Goal: Transaction & Acquisition: Obtain resource

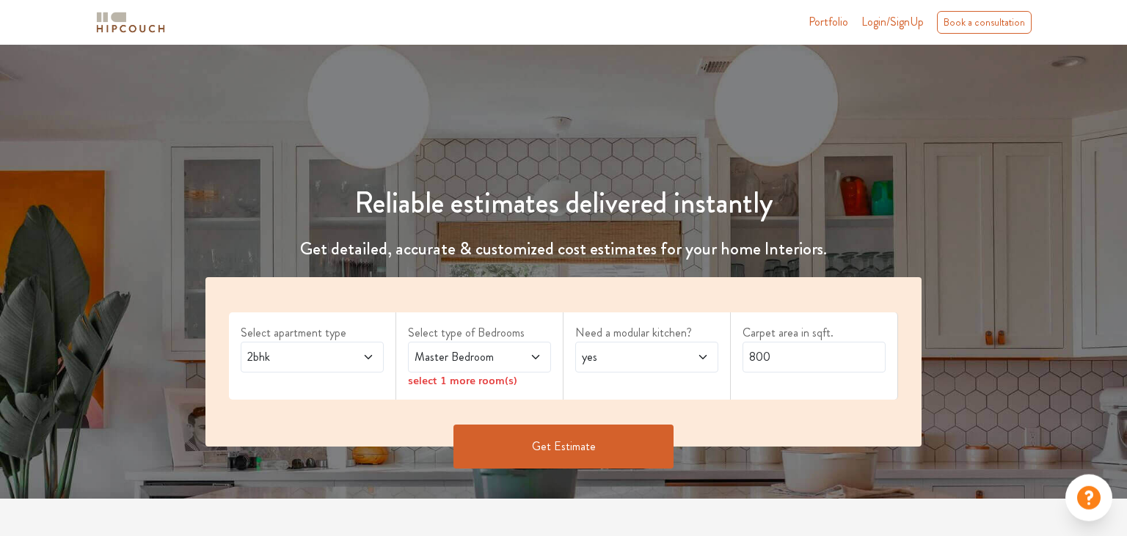
scroll to position [77, 0]
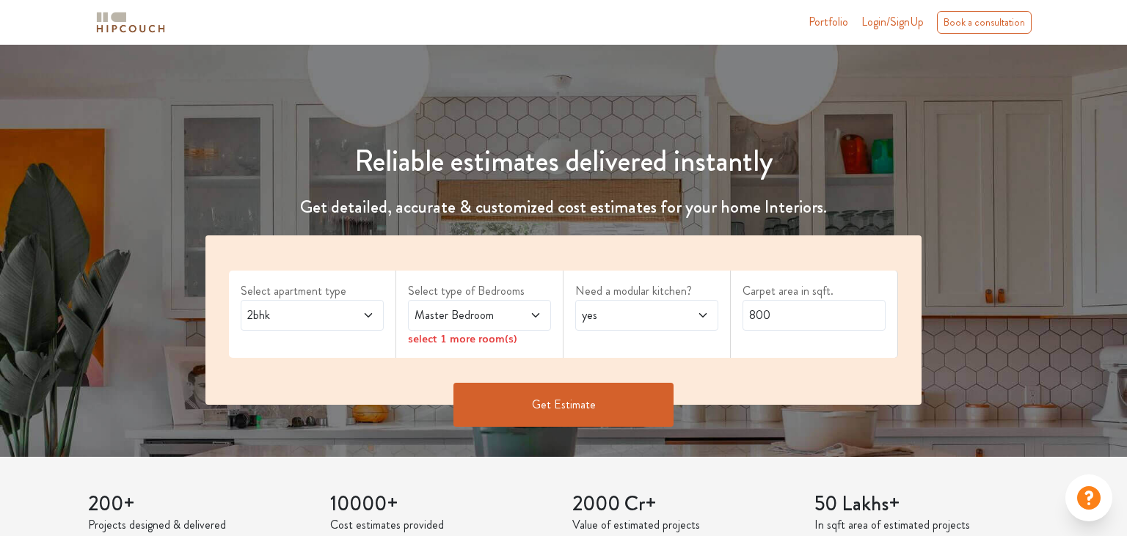
click at [347, 310] on span at bounding box center [358, 316] width 32 height 18
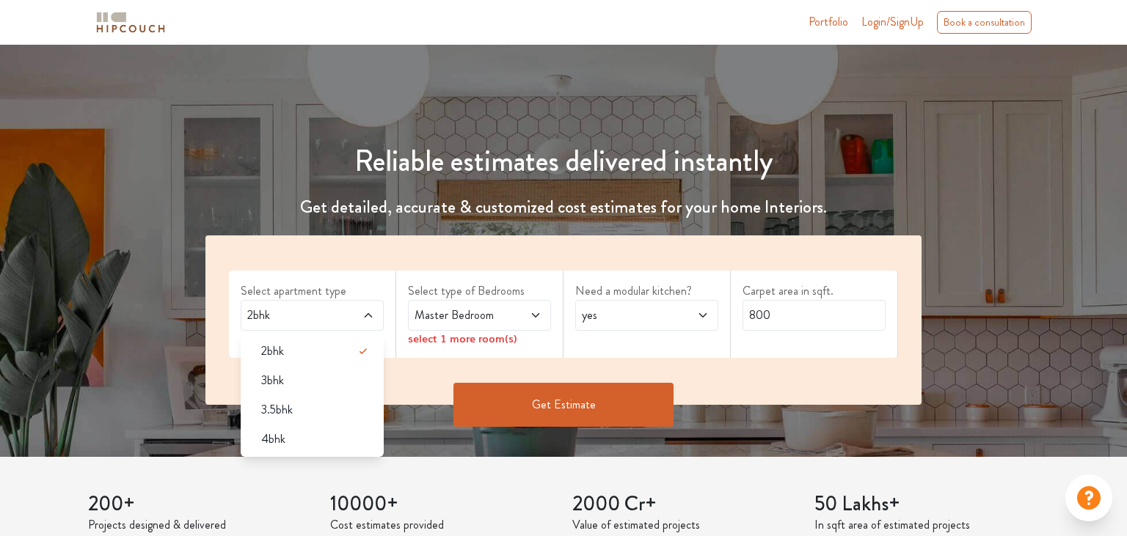
click at [342, 314] on span at bounding box center [358, 316] width 32 height 18
click at [452, 317] on span "Master Bedroom" at bounding box center [461, 316] width 98 height 18
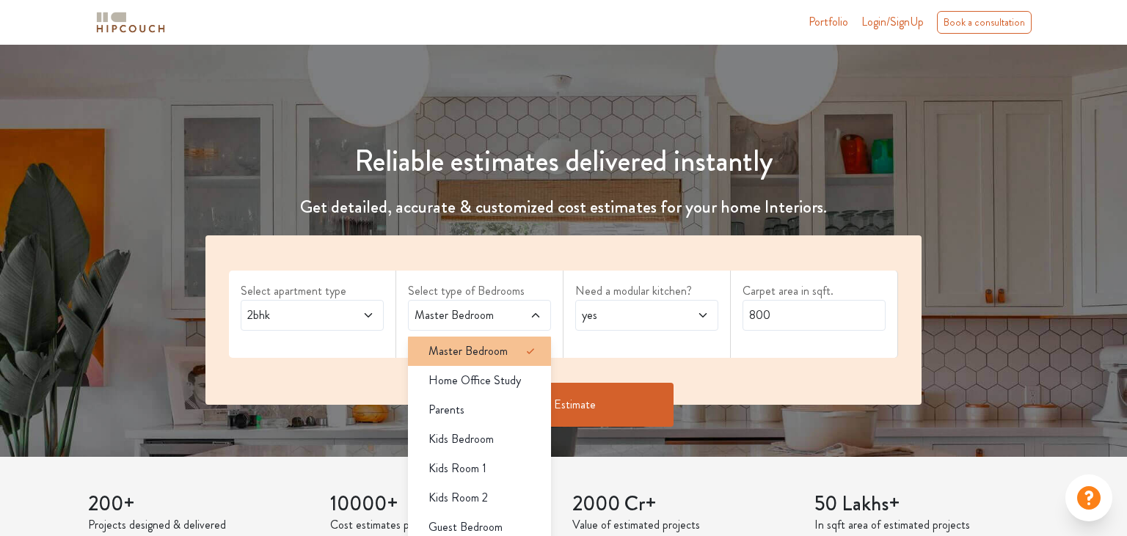
scroll to position [232, 0]
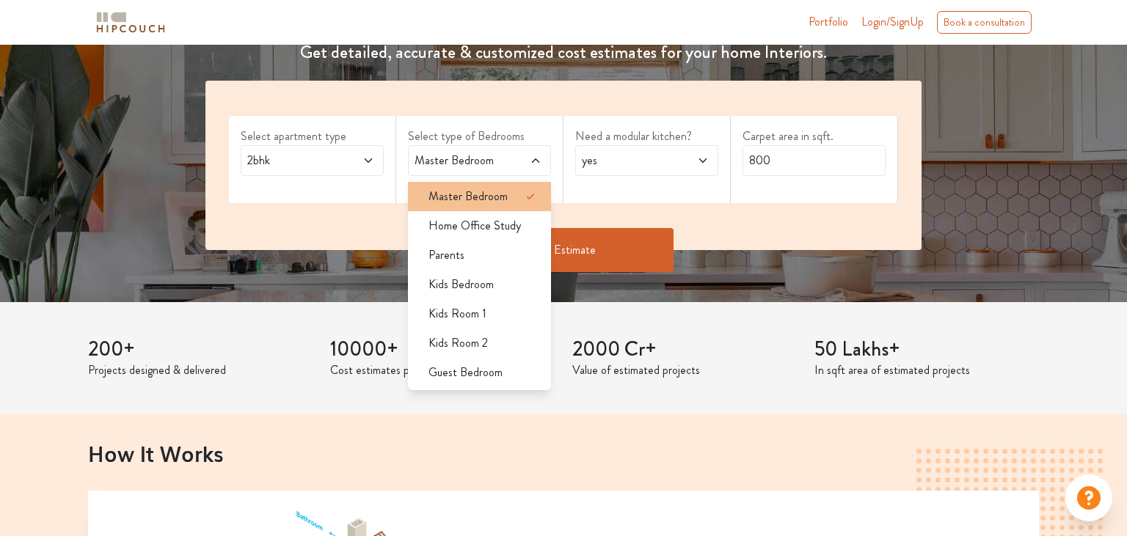
click at [508, 200] on div "Master Bedroom" at bounding box center [484, 197] width 134 height 18
click at [508, 192] on div "Master Bedroom" at bounding box center [484, 197] width 134 height 18
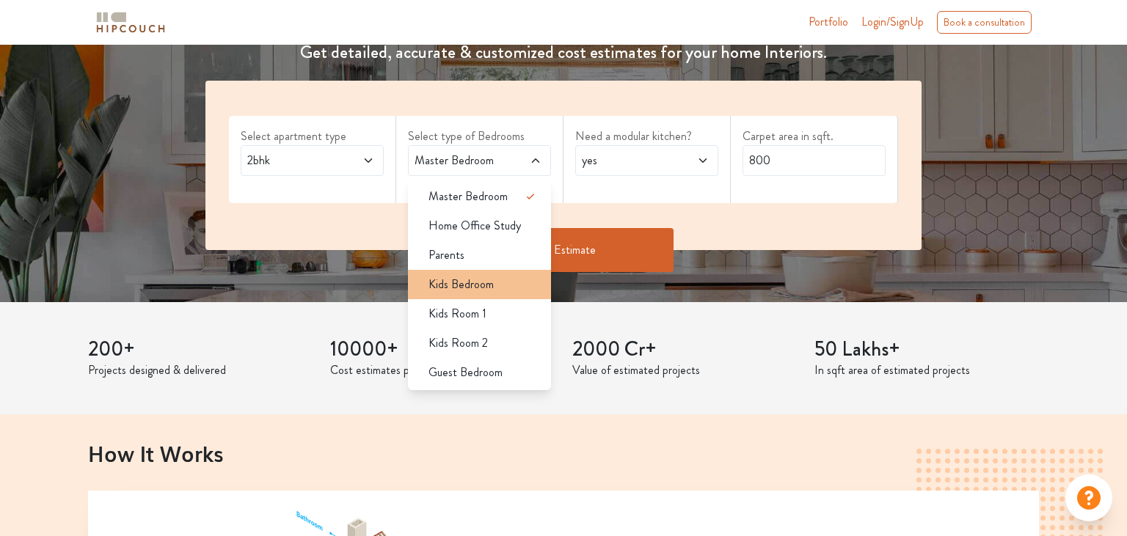
click at [470, 285] on span "Kids Bedroom" at bounding box center [461, 285] width 65 height 18
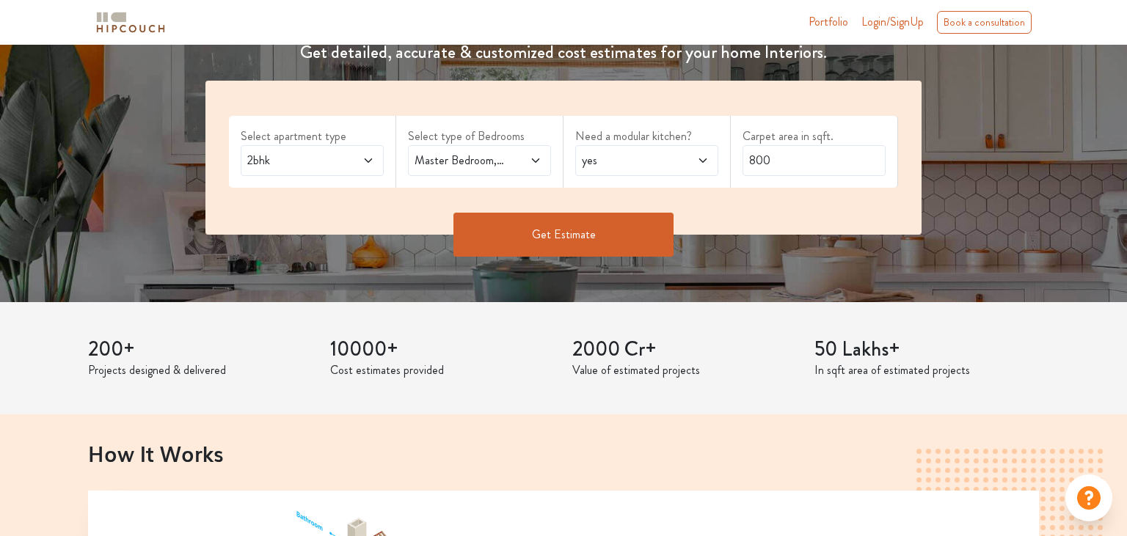
click at [630, 158] on span "yes" at bounding box center [628, 161] width 98 height 18
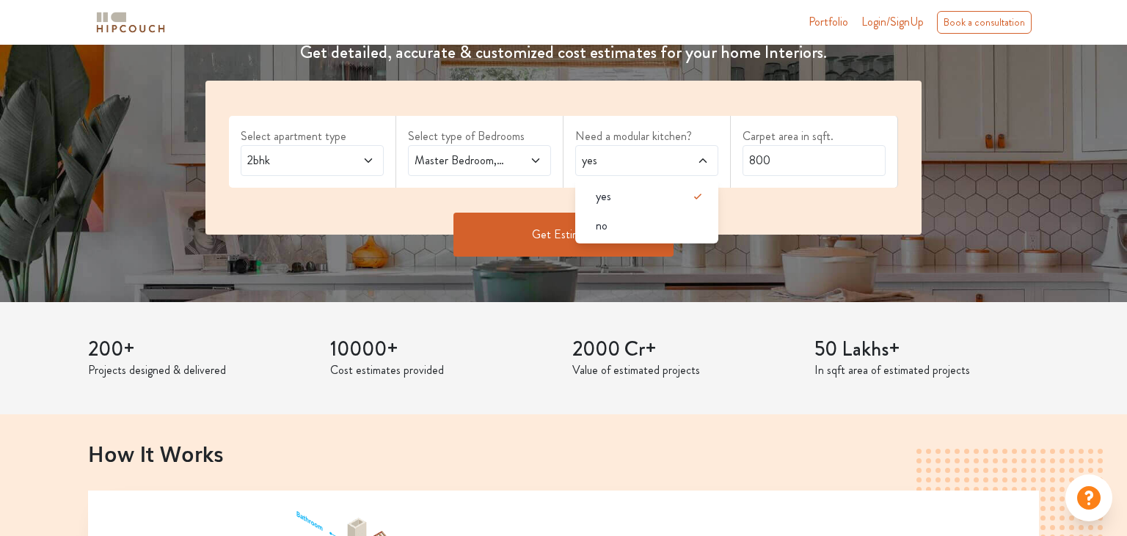
click at [630, 158] on span "yes" at bounding box center [628, 161] width 98 height 18
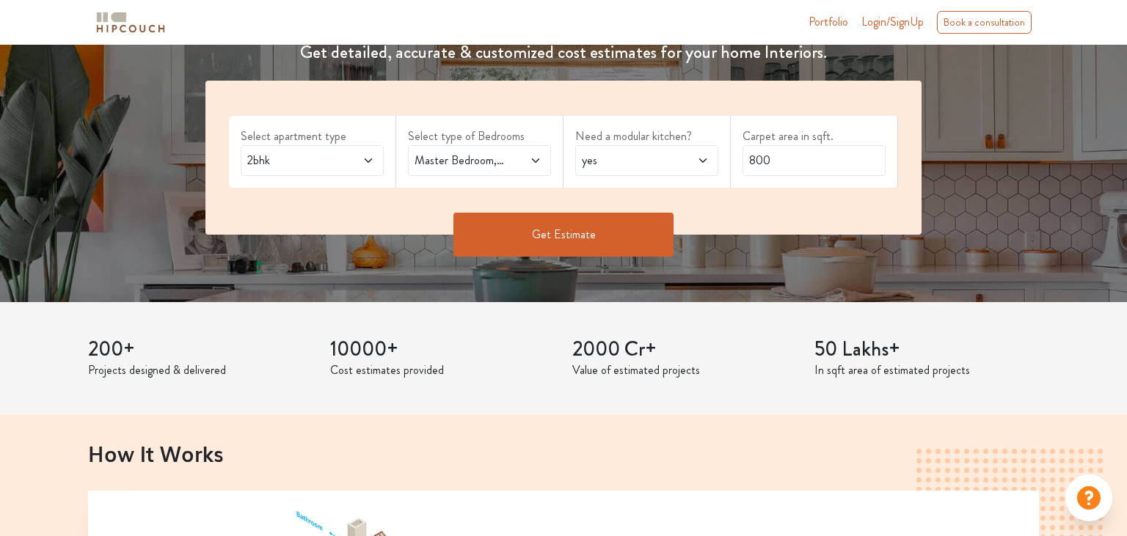
click at [517, 248] on button "Get Estimate" at bounding box center [563, 235] width 220 height 44
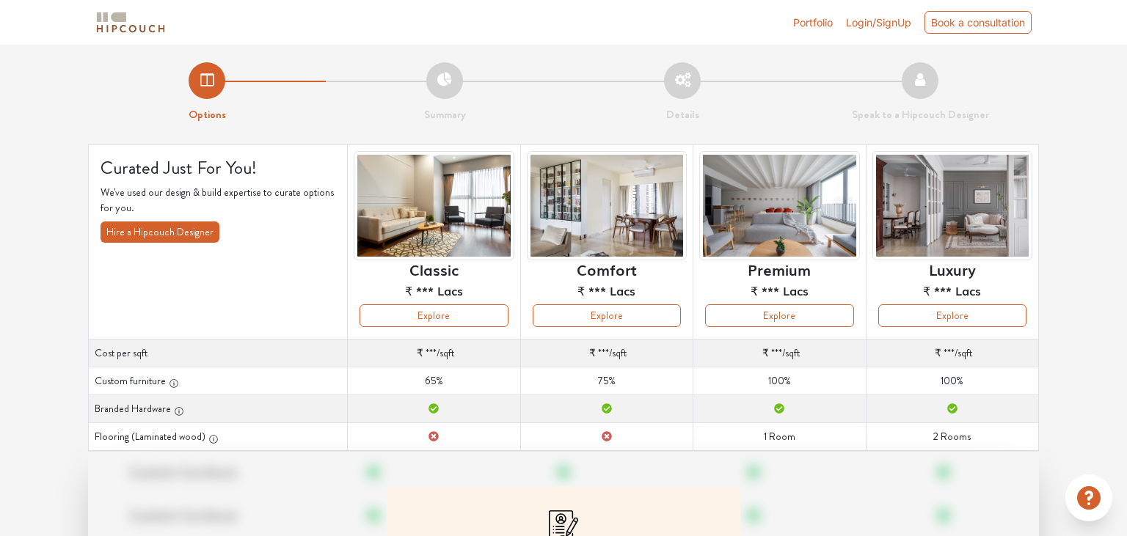
scroll to position [77, 0]
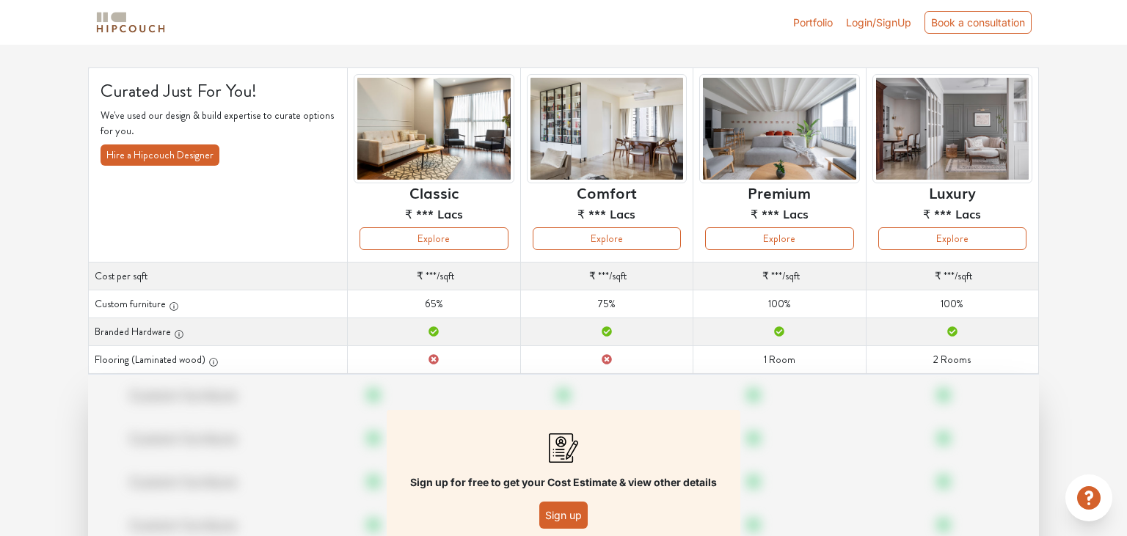
click at [573, 512] on button "Sign up" at bounding box center [563, 515] width 48 height 27
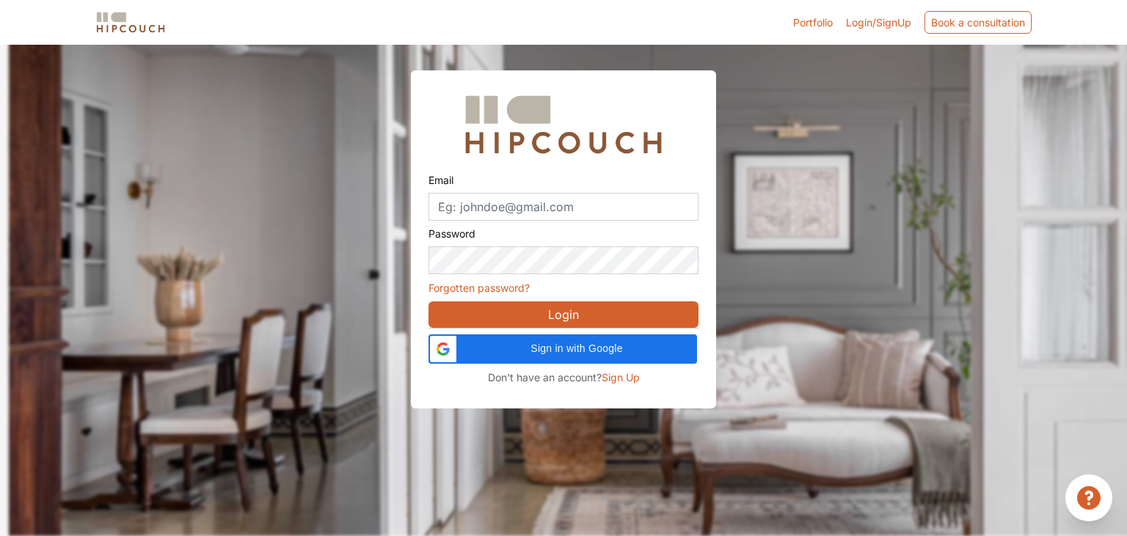
scroll to position [44, 0]
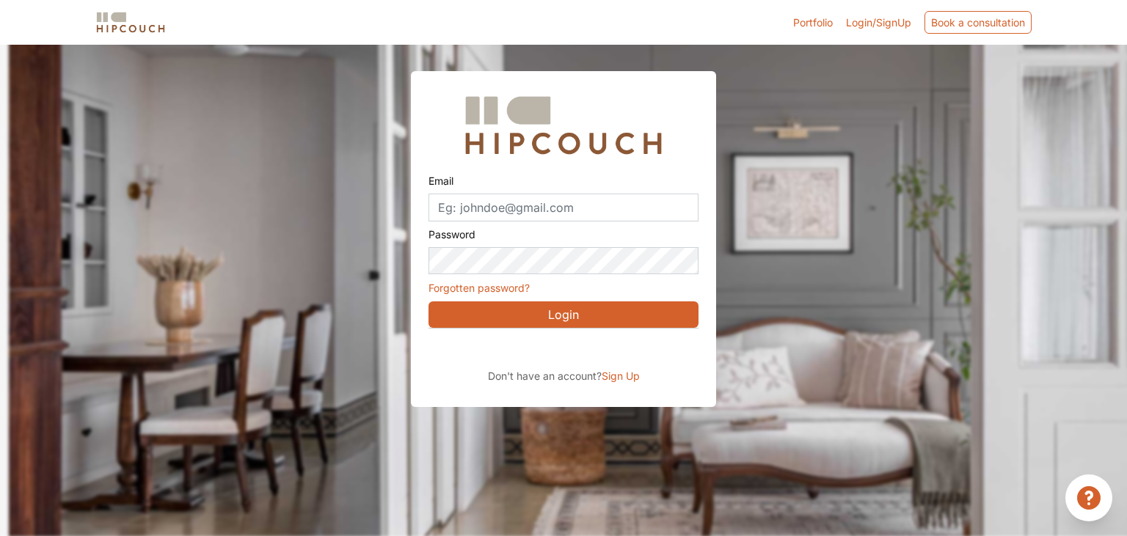
click at [652, 354] on div "Sign in with Google. Opens in new tab" at bounding box center [563, 349] width 269 height 32
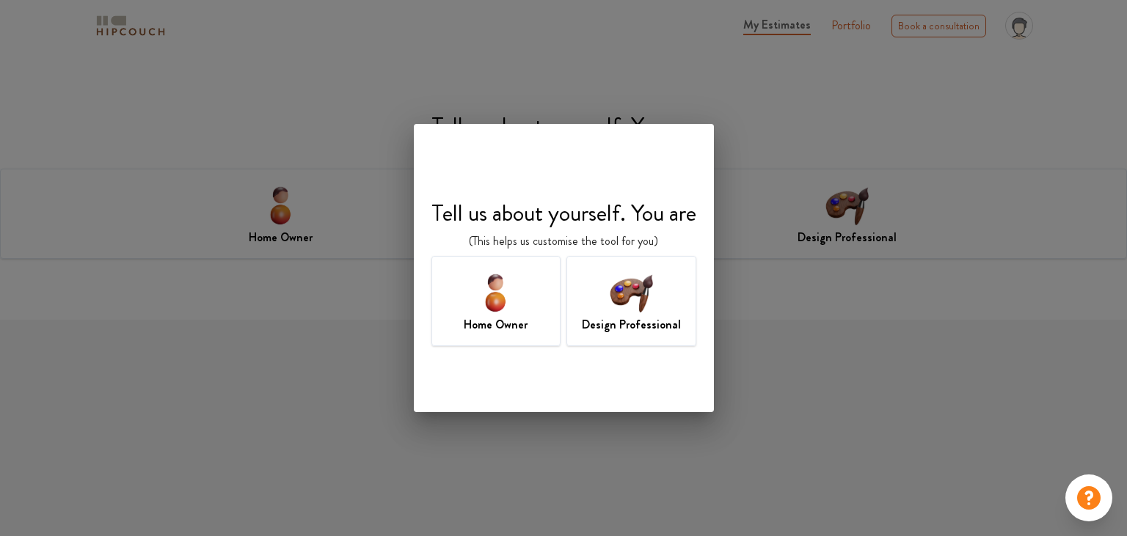
click at [496, 291] on img at bounding box center [496, 293] width 48 height 48
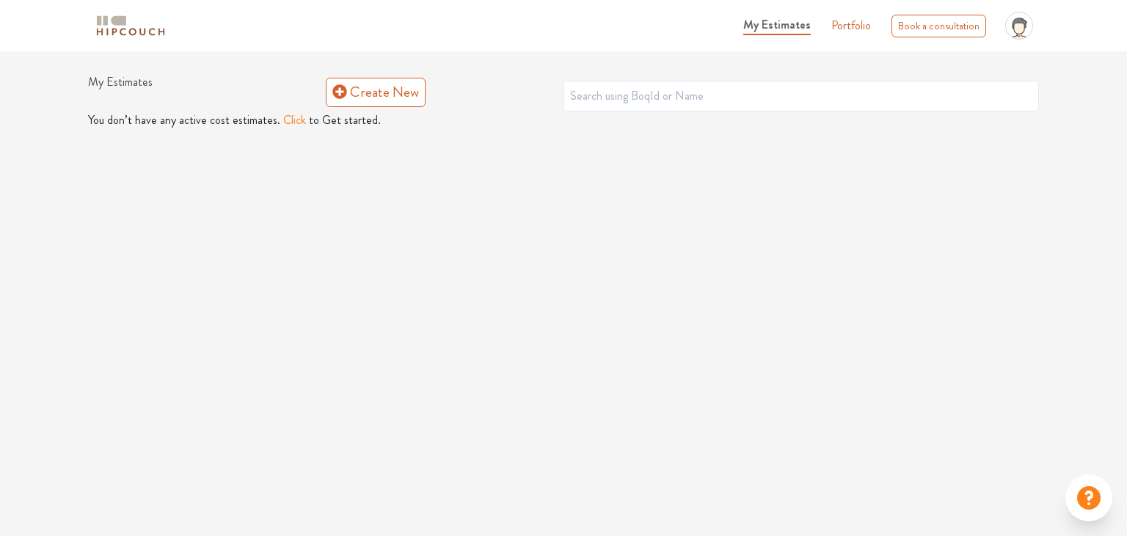
click at [150, 34] on img at bounding box center [130, 26] width 73 height 26
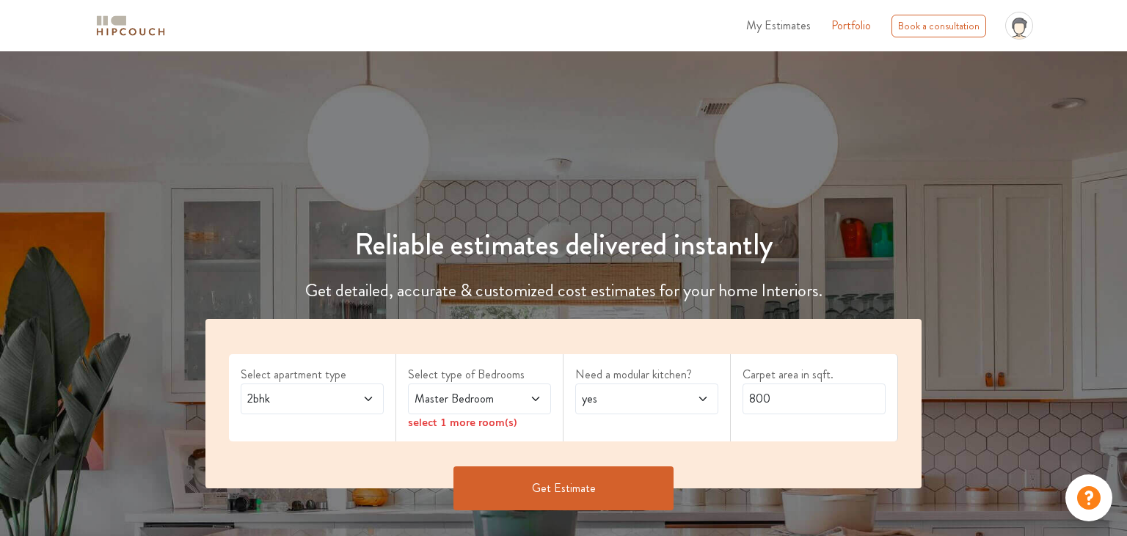
click at [531, 404] on icon at bounding box center [536, 399] width 12 height 12
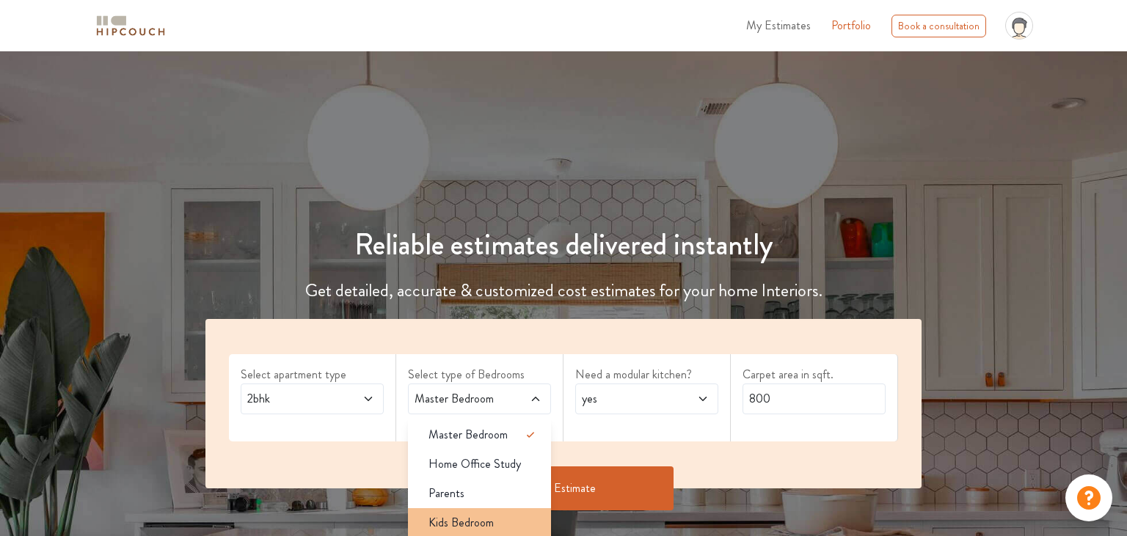
click at [506, 520] on div "Kids Bedroom" at bounding box center [484, 523] width 134 height 18
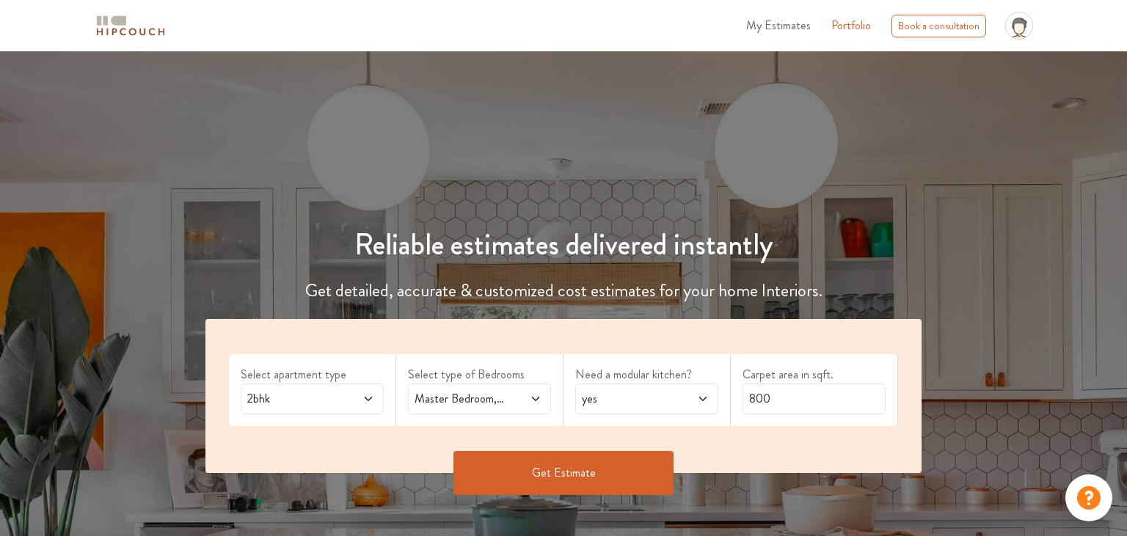
click at [644, 462] on button "Get Estimate" at bounding box center [563, 473] width 220 height 44
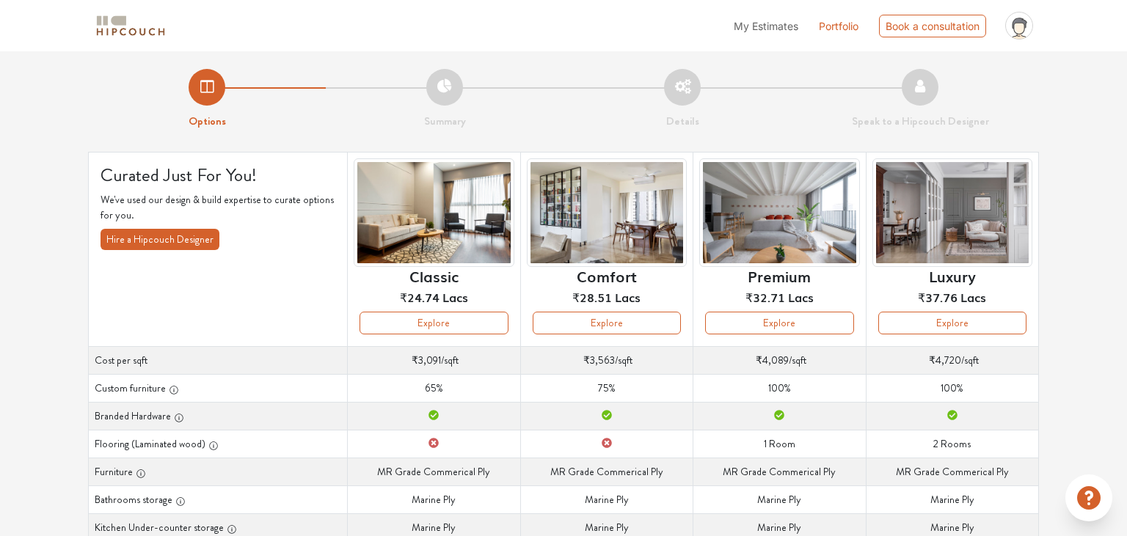
click at [753, 28] on span "My Estimates" at bounding box center [766, 26] width 65 height 12
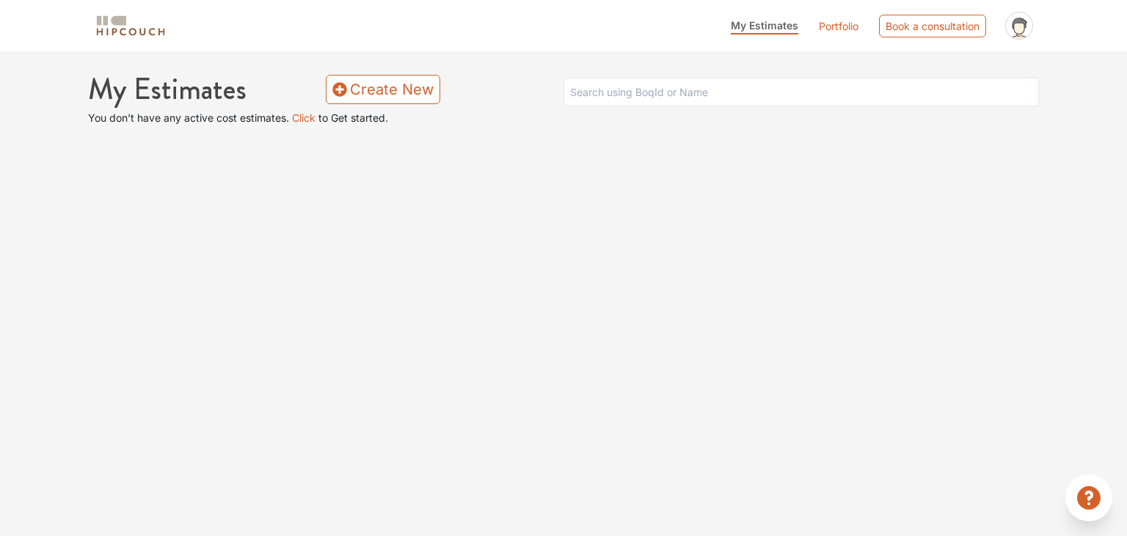
click at [118, 34] on img at bounding box center [130, 26] width 73 height 26
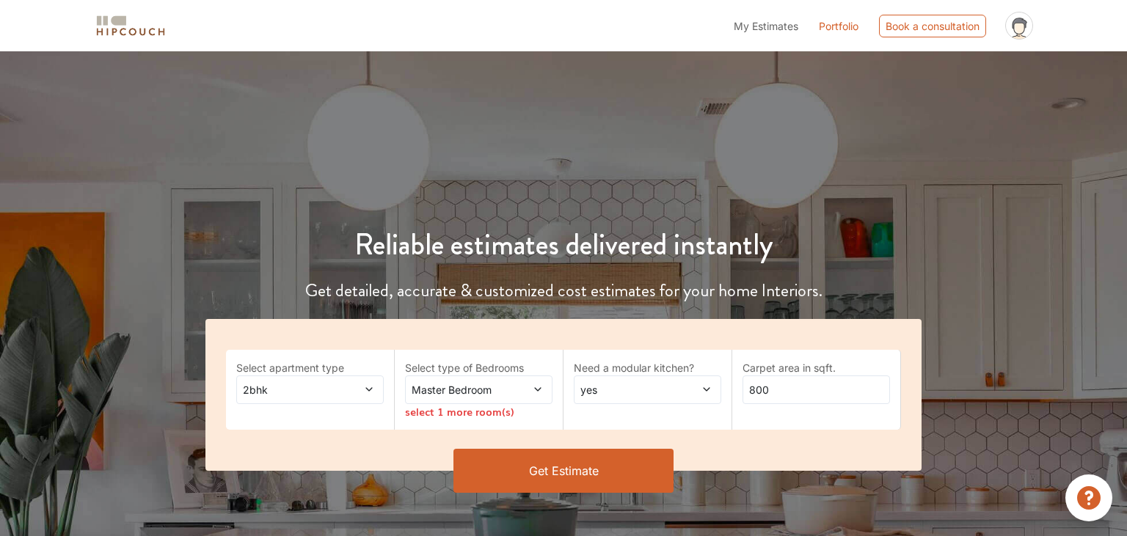
click at [301, 386] on span "2bhk" at bounding box center [290, 389] width 101 height 15
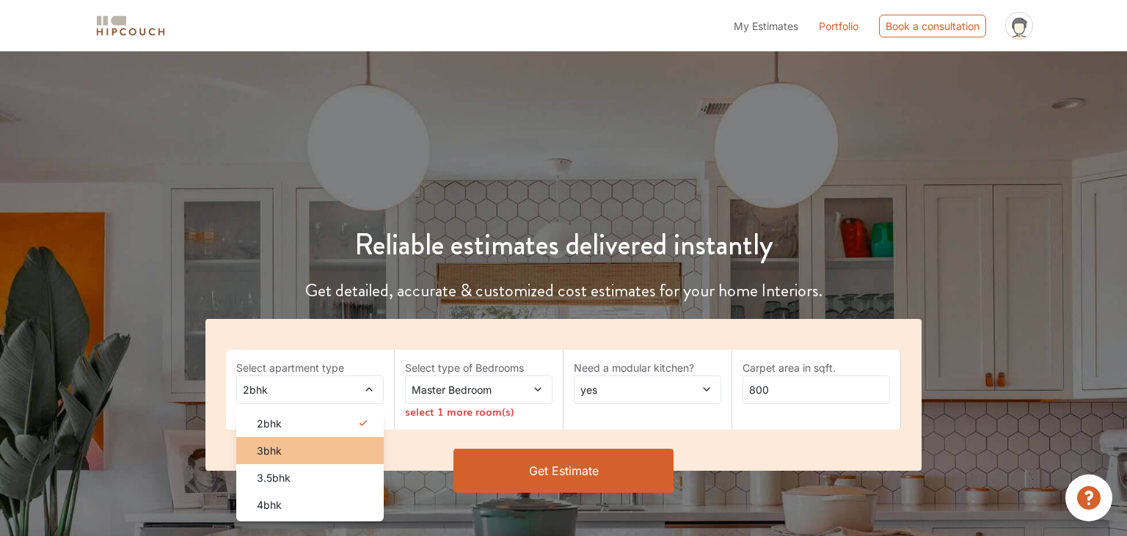
click at [306, 459] on li "3bhk" at bounding box center [309, 450] width 147 height 27
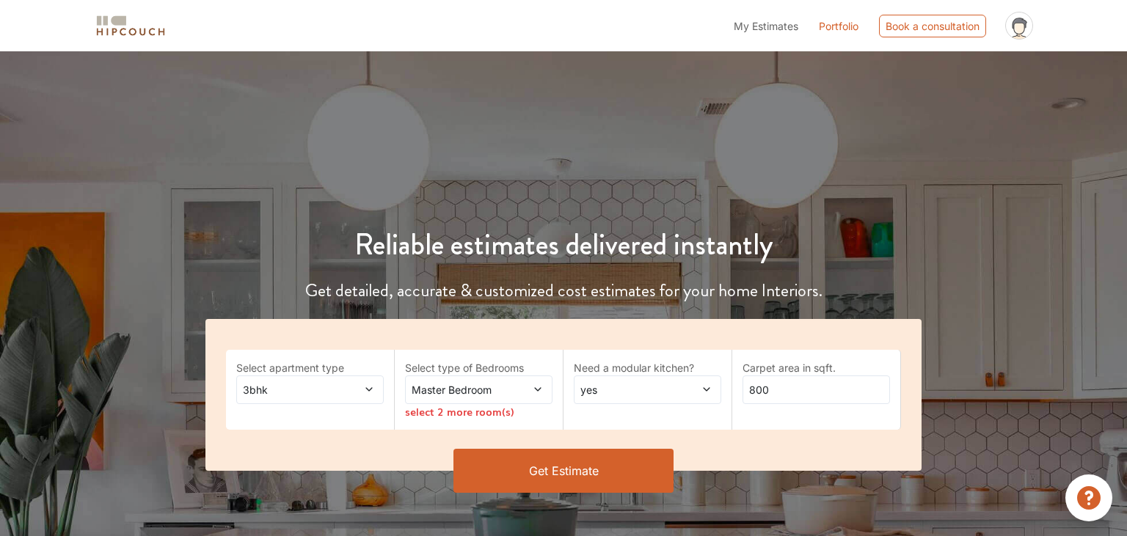
click at [488, 388] on span "Master Bedroom" at bounding box center [459, 389] width 101 height 15
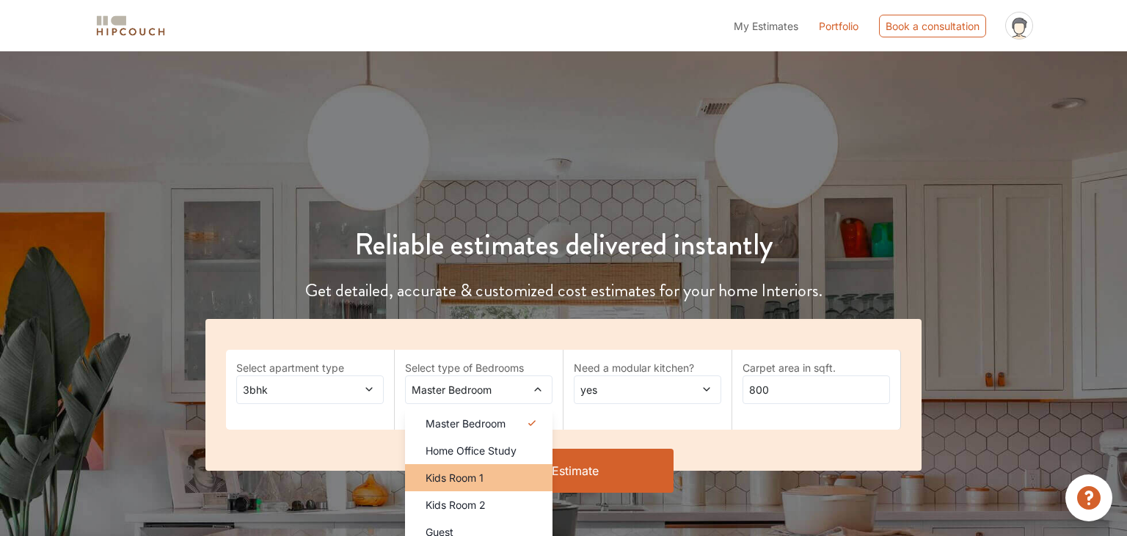
click at [505, 477] on div "Kids Room 1" at bounding box center [483, 477] width 139 height 15
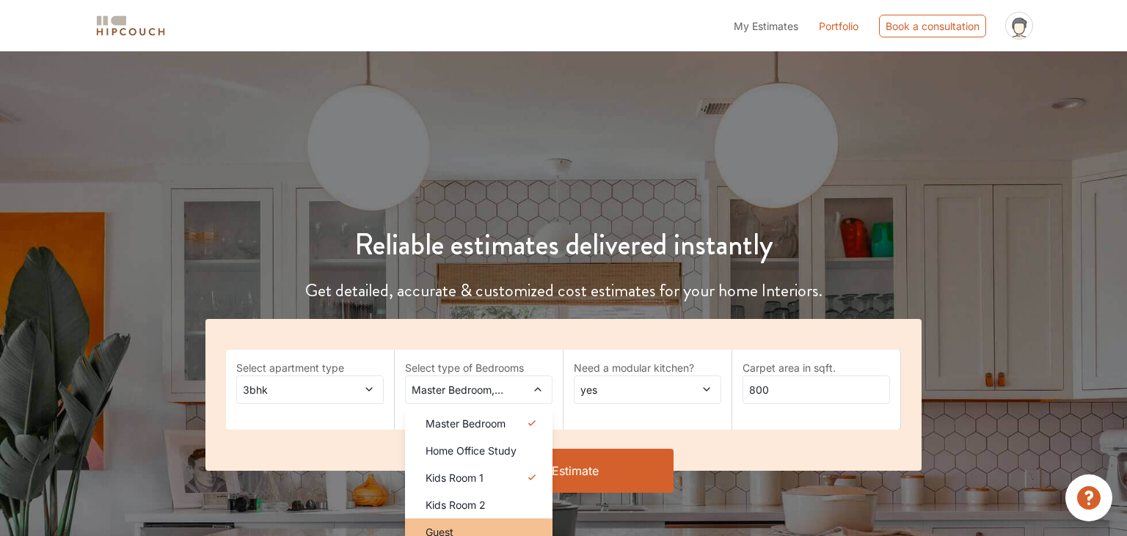
click at [492, 530] on div "Guest" at bounding box center [483, 532] width 139 height 15
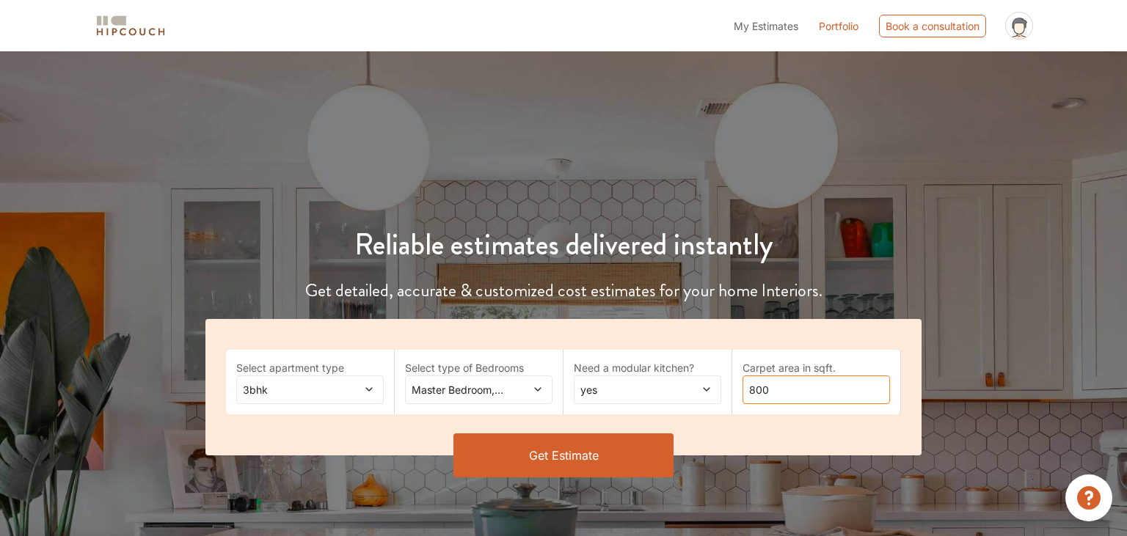
drag, startPoint x: 787, startPoint y: 390, endPoint x: 554, endPoint y: 380, distance: 233.6
click at [743, 380] on input "800" at bounding box center [816, 390] width 147 height 29
type input "1800"
click at [637, 435] on button "Get Estimate" at bounding box center [563, 456] width 220 height 44
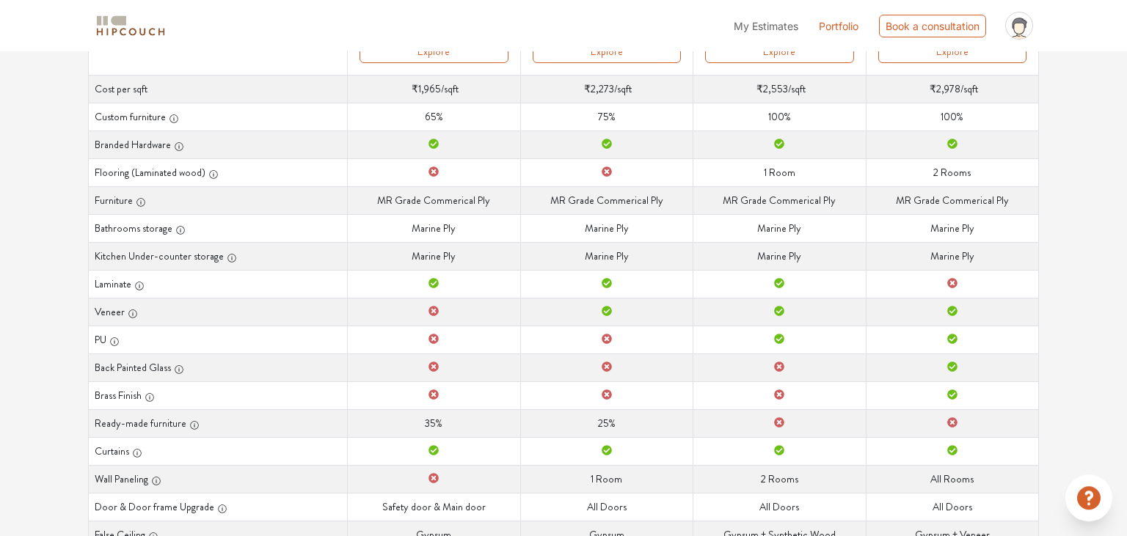
scroll to position [232, 0]
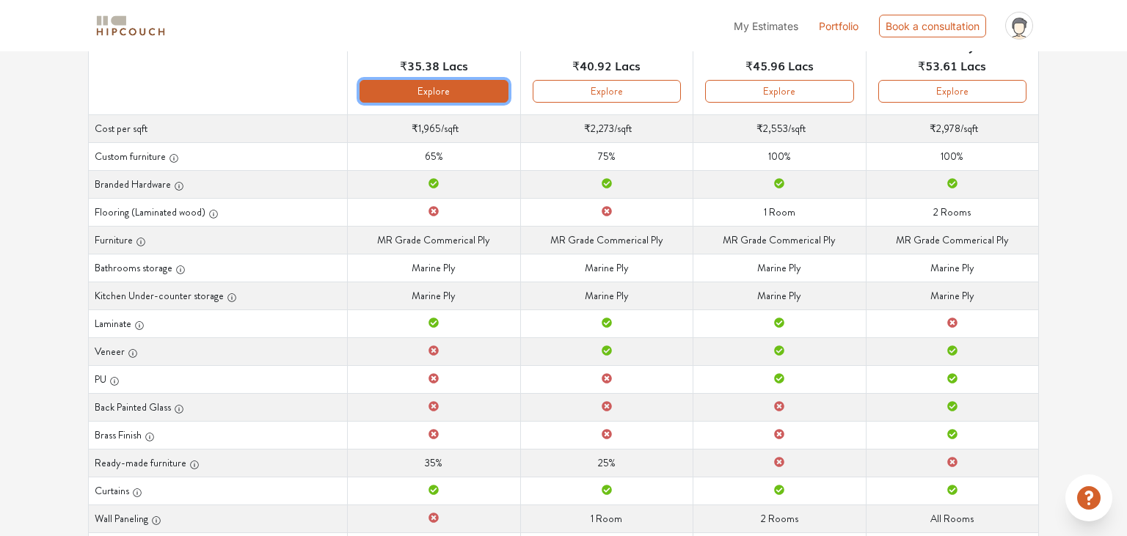
click at [412, 95] on button "Explore" at bounding box center [434, 91] width 148 height 23
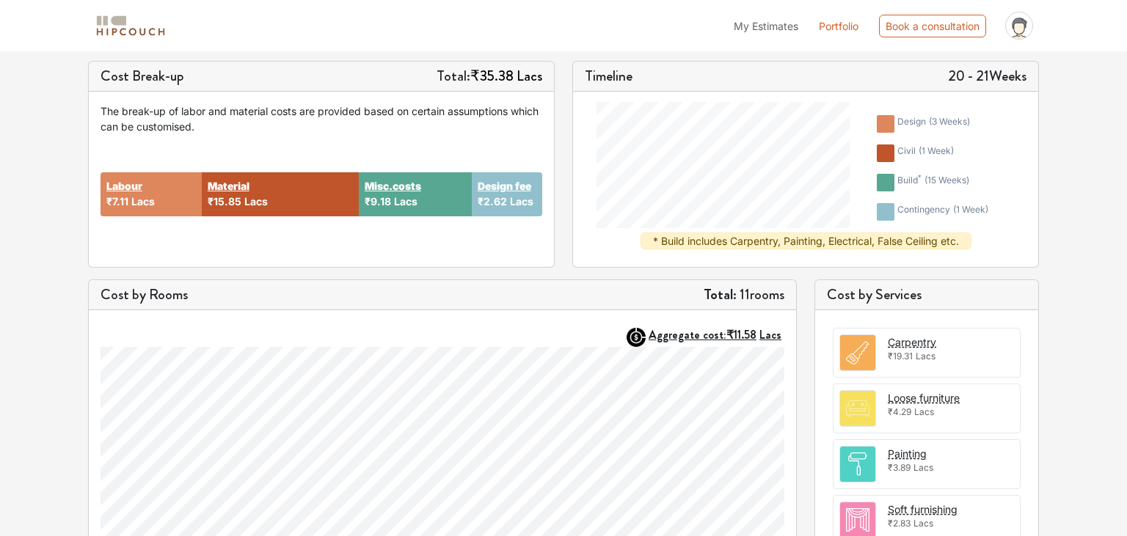
scroll to position [232, 0]
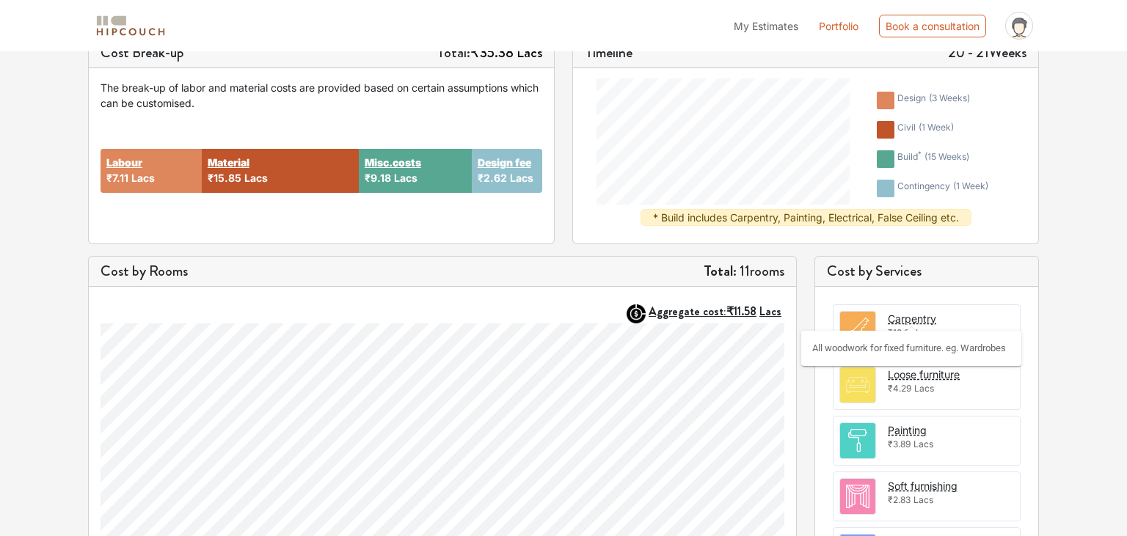
click at [903, 318] on div "Carpentry" at bounding box center [912, 318] width 48 height 15
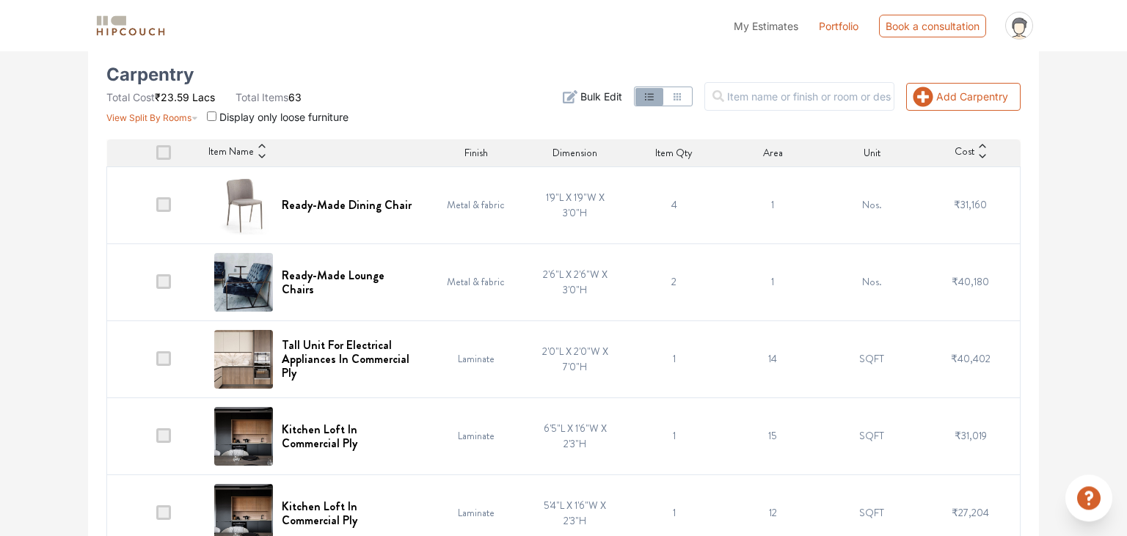
scroll to position [161, 0]
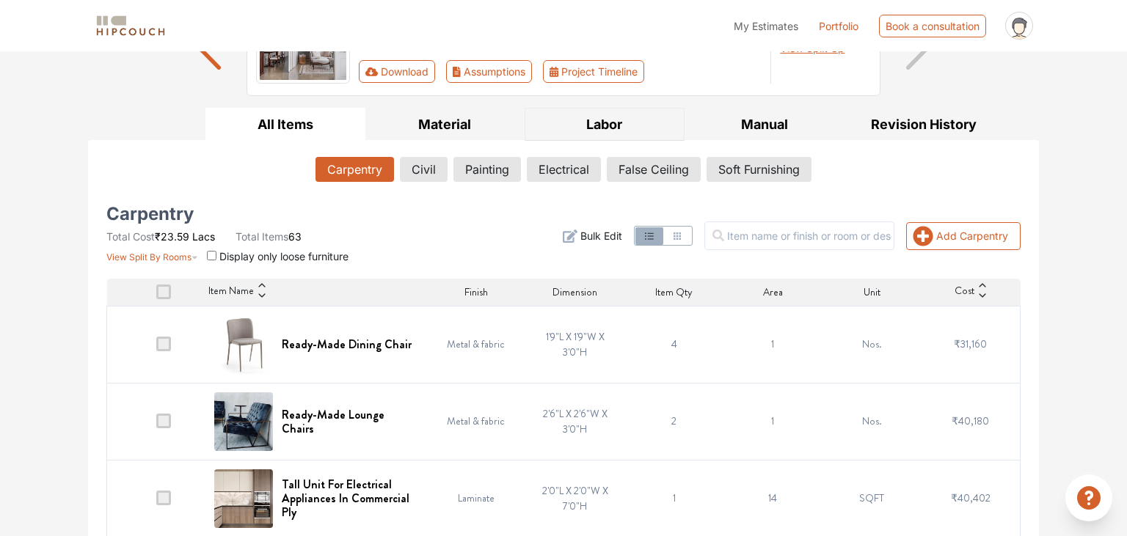
click at [621, 123] on button "Labor" at bounding box center [605, 124] width 160 height 33
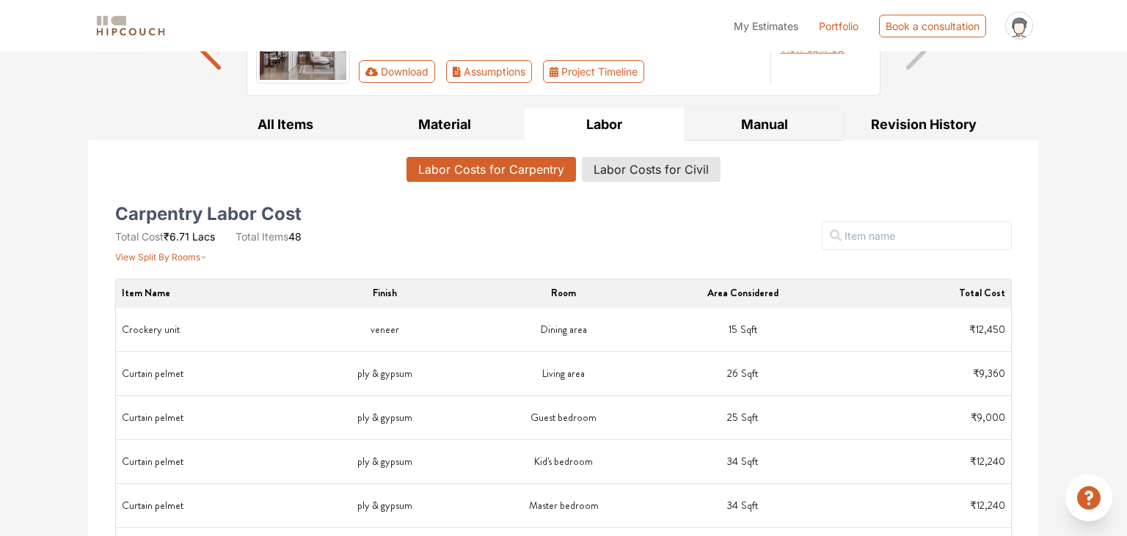
click at [760, 125] on button "Manual" at bounding box center [765, 124] width 160 height 33
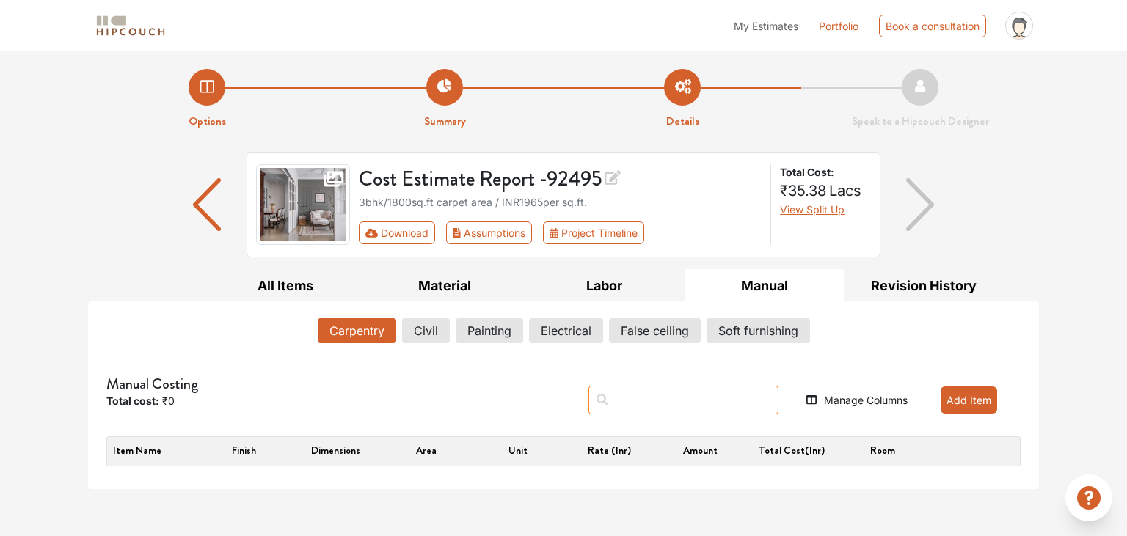
click at [659, 405] on input "text" at bounding box center [683, 400] width 190 height 29
click at [924, 215] on img "button" at bounding box center [920, 204] width 29 height 53
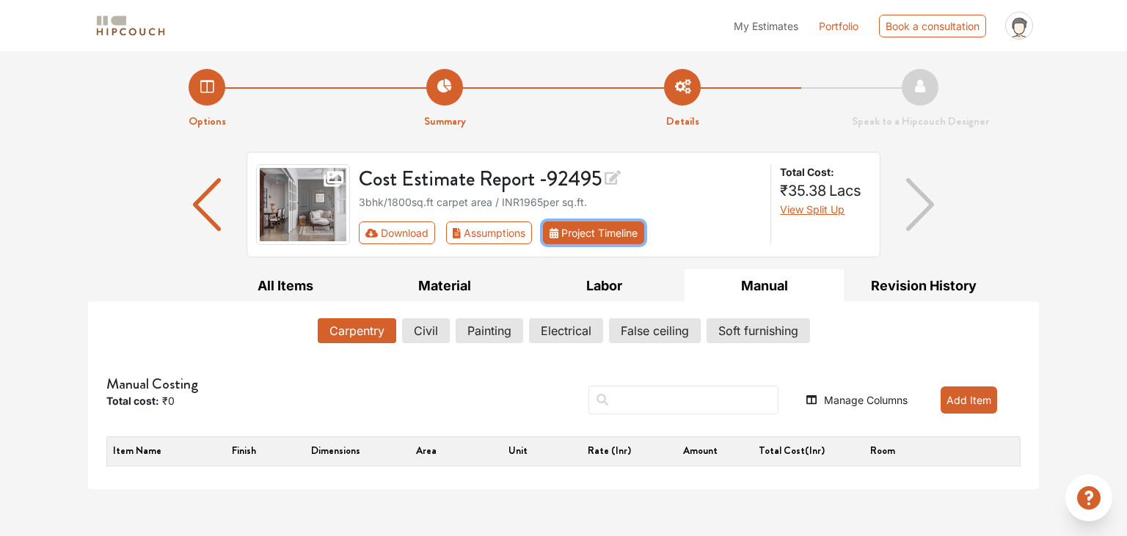
click at [588, 227] on button "Project Timeline" at bounding box center [593, 233] width 101 height 23
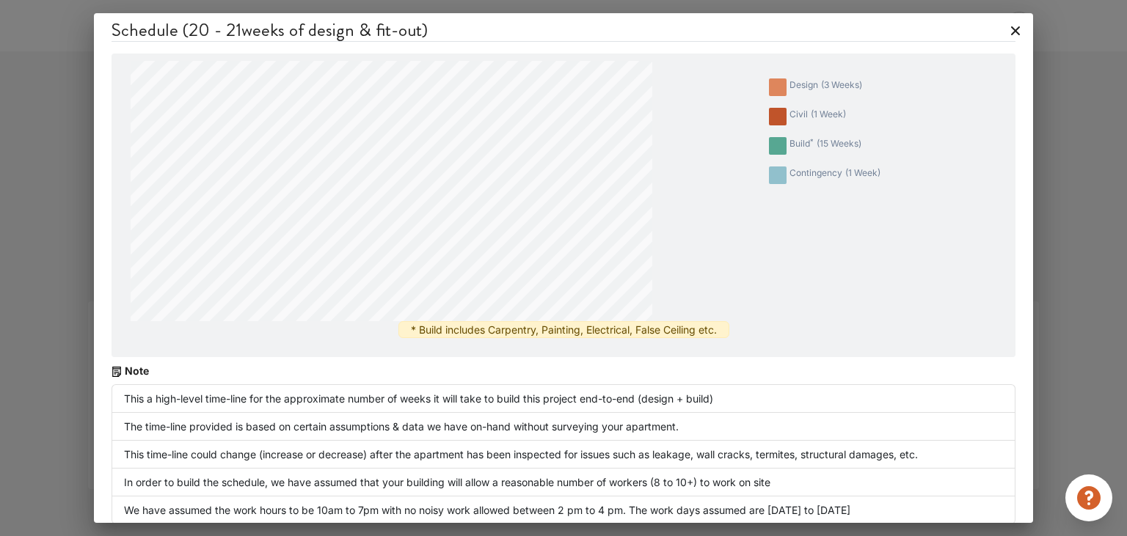
scroll to position [12, 0]
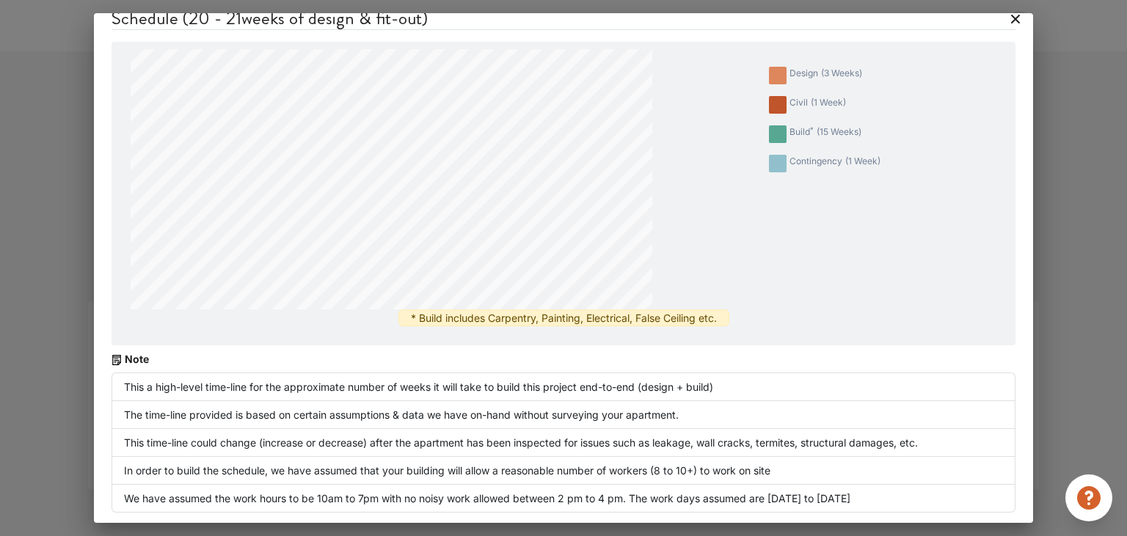
click at [1067, 257] on div "Schedule ( 20 - 21 weeks of design & fit-out) design ( 3 weeks ) civil ( 1 week…" at bounding box center [563, 268] width 1127 height 536
